Goal: Task Accomplishment & Management: Use online tool/utility

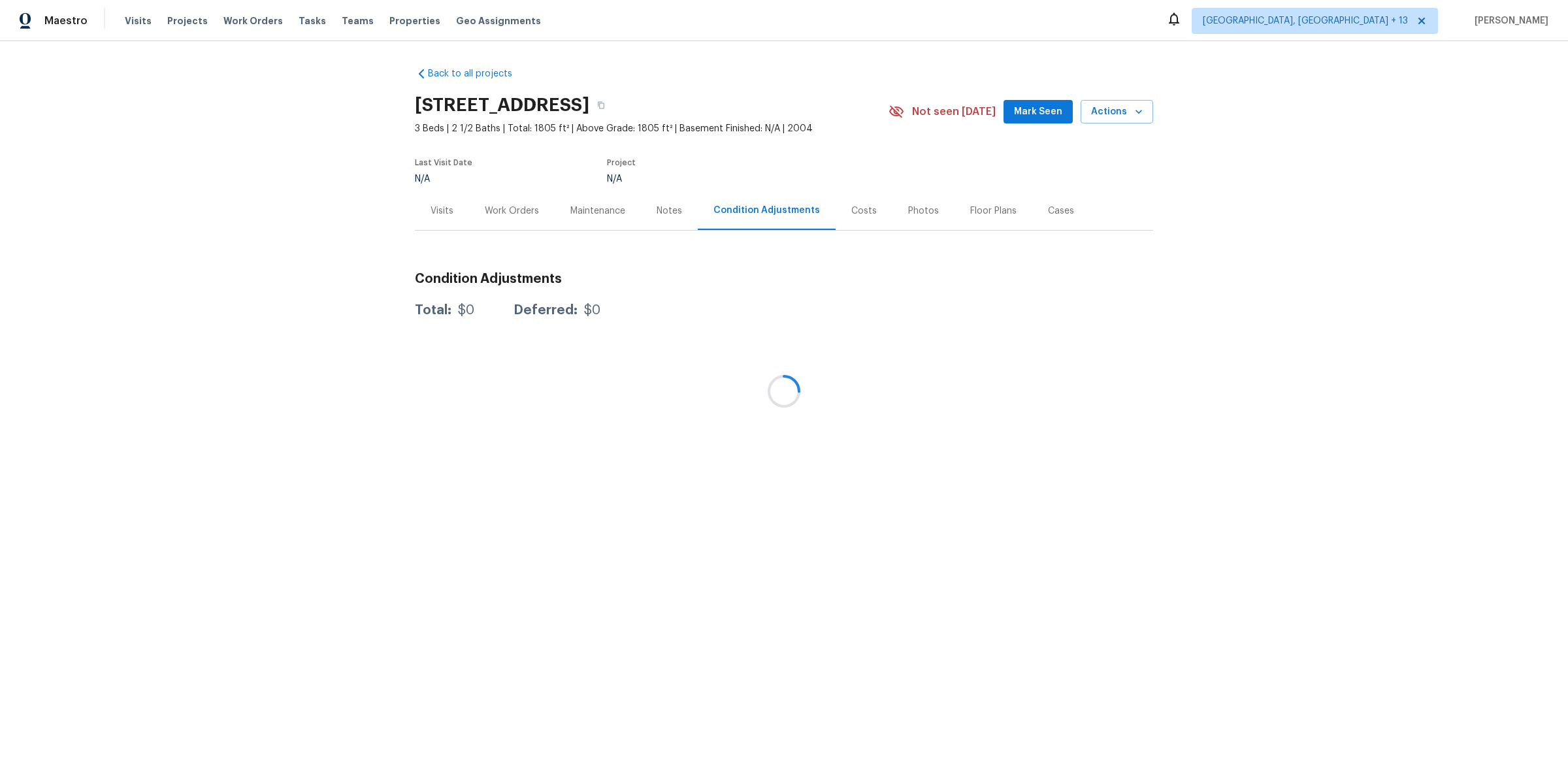
click at [240, 22] on div at bounding box center [784, 391] width 1568 height 782
click at [247, 18] on div at bounding box center [784, 391] width 1568 height 782
click at [245, 24] on span "Work Orders" at bounding box center [253, 21] width 60 height 13
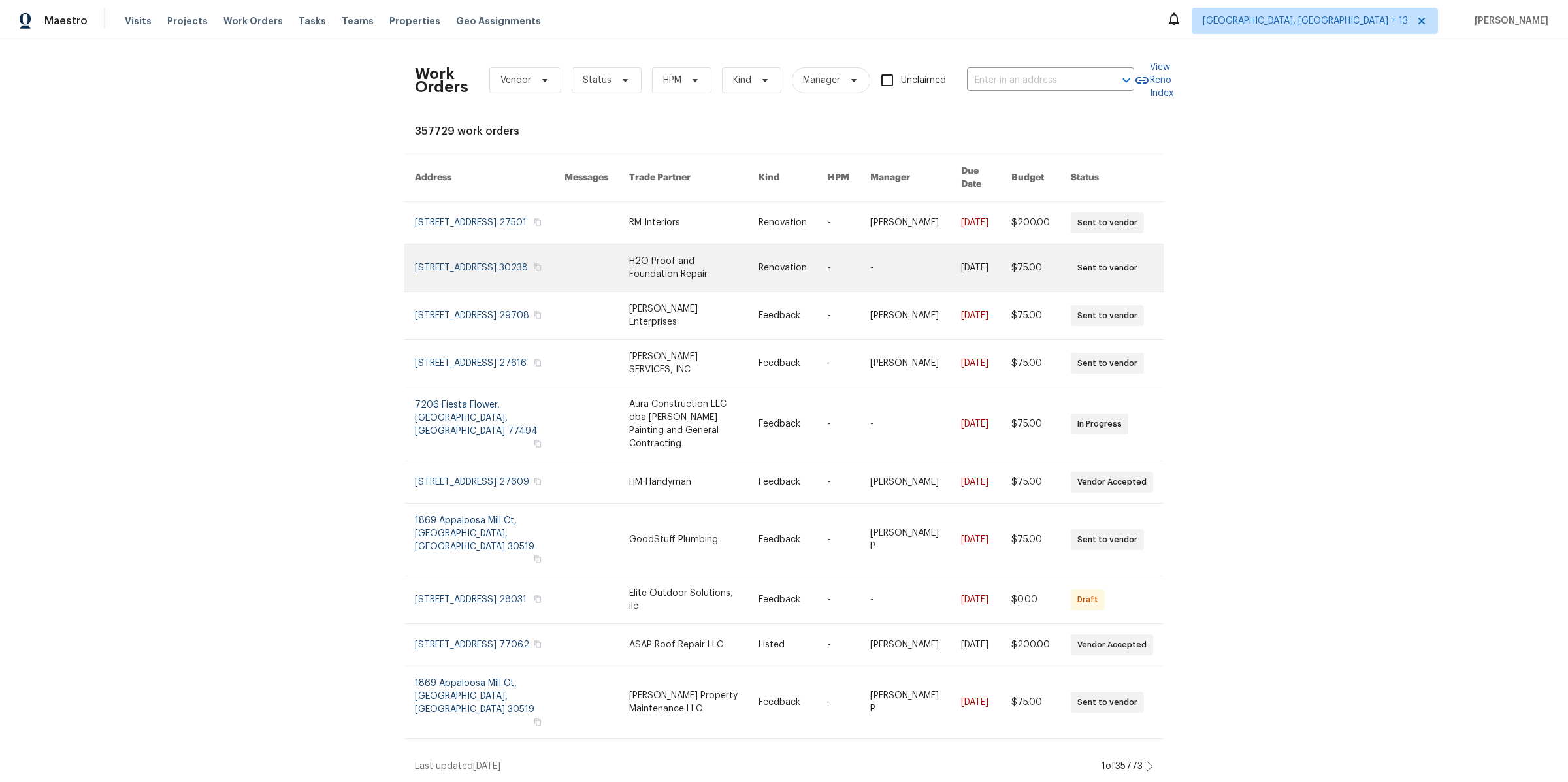
click at [737, 268] on link at bounding box center [694, 268] width 129 height 47
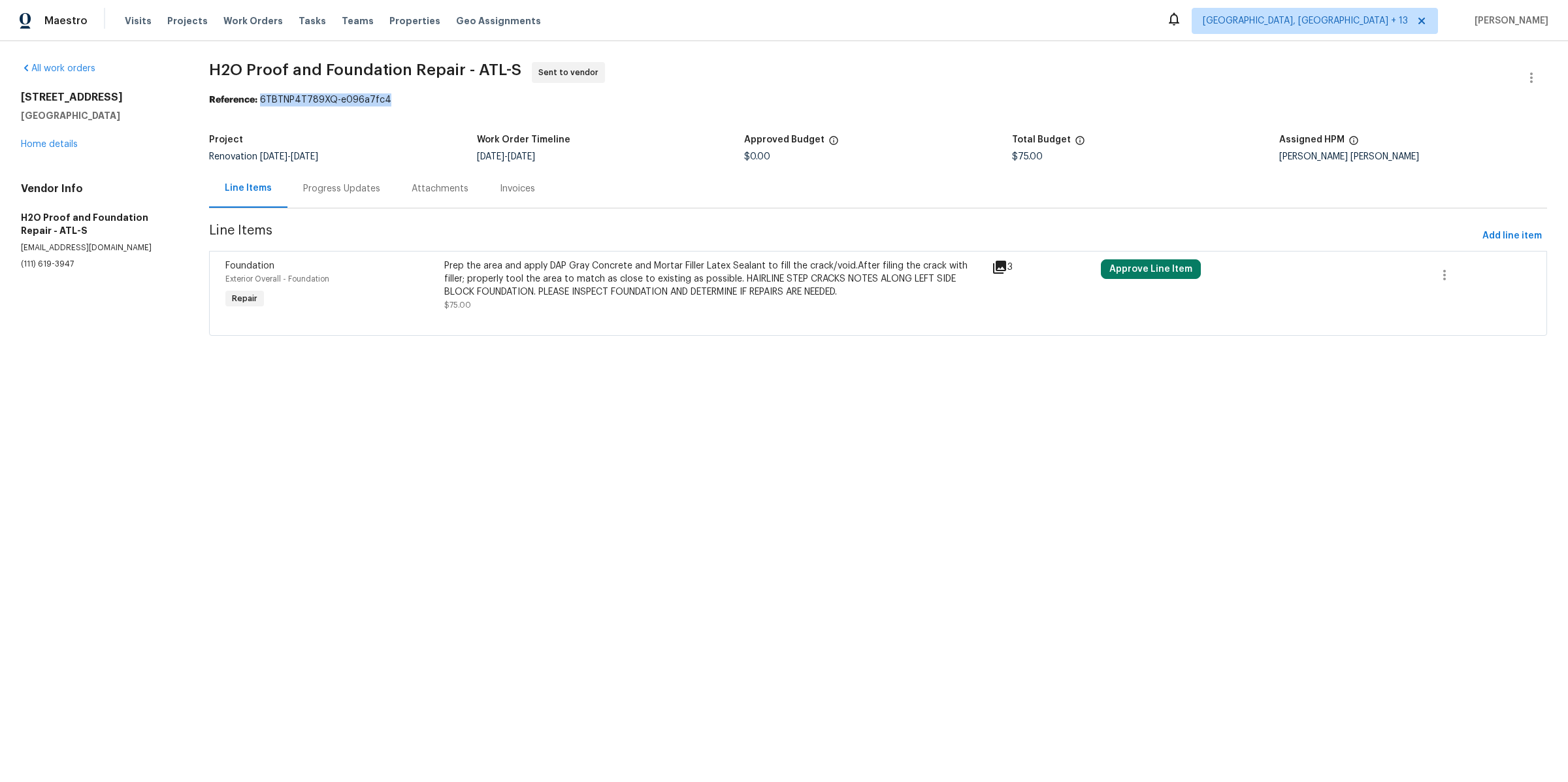
drag, startPoint x: 278, startPoint y: 97, endPoint x: 455, endPoint y: 97, distance: 177.0
click at [455, 97] on div "Reference: 6TBTNP4T789XQ-e096a7fc4" at bounding box center [878, 100] width 1338 height 13
copy div "6TBTNP4T789XQ-e096a7fc4"
